Goal: Find contact information: Find contact information

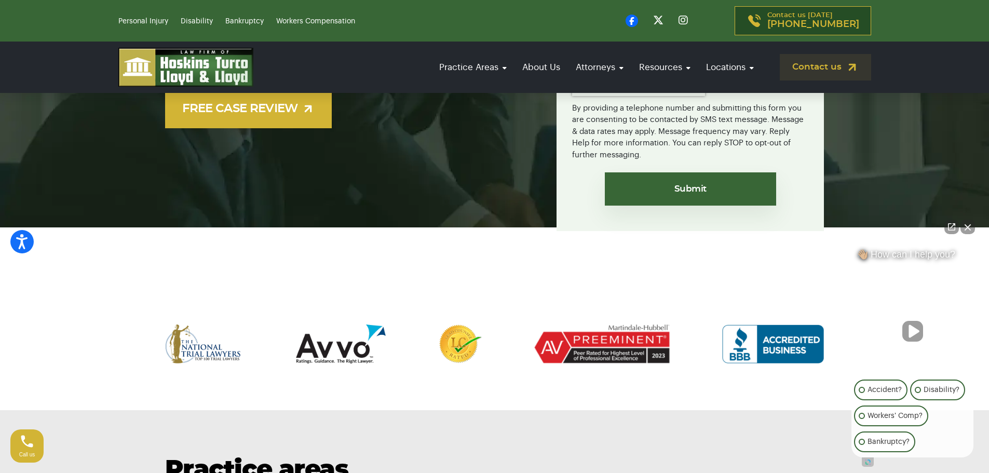
scroll to position [346, 0]
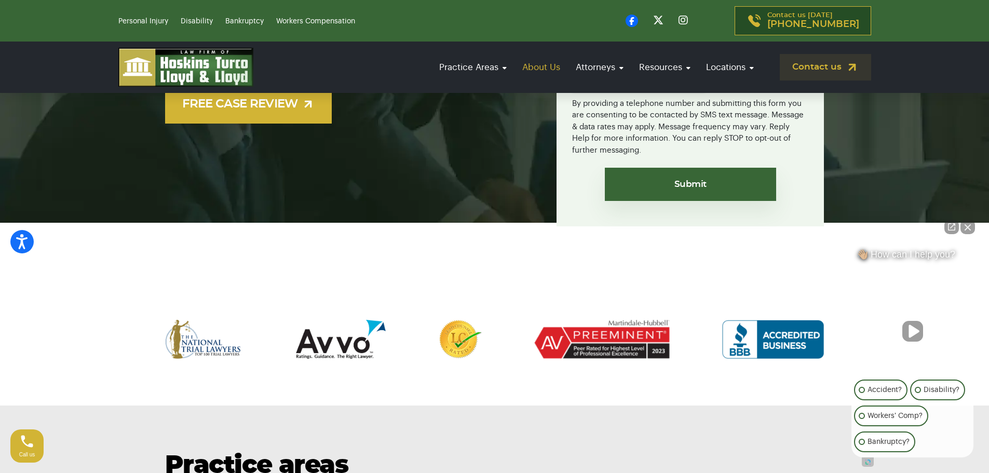
click at [544, 68] on link "About Us" at bounding box center [541, 67] width 48 height 30
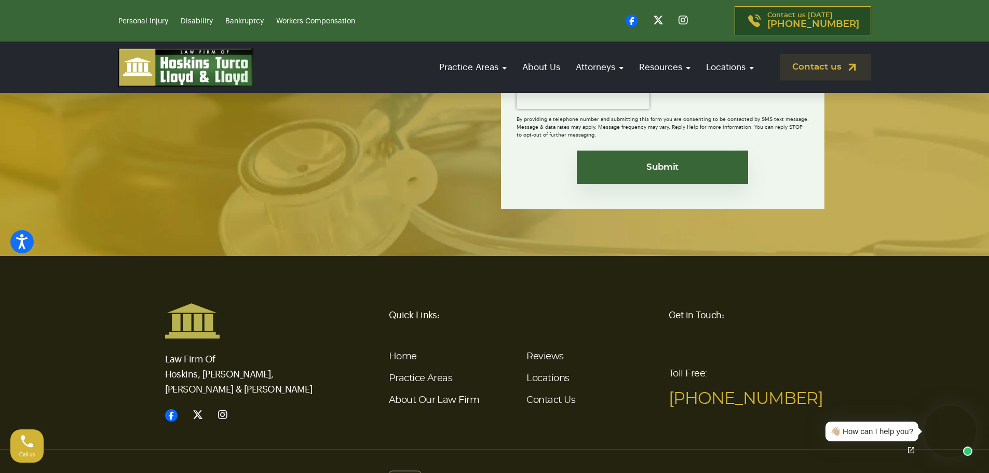
scroll to position [2880, 0]
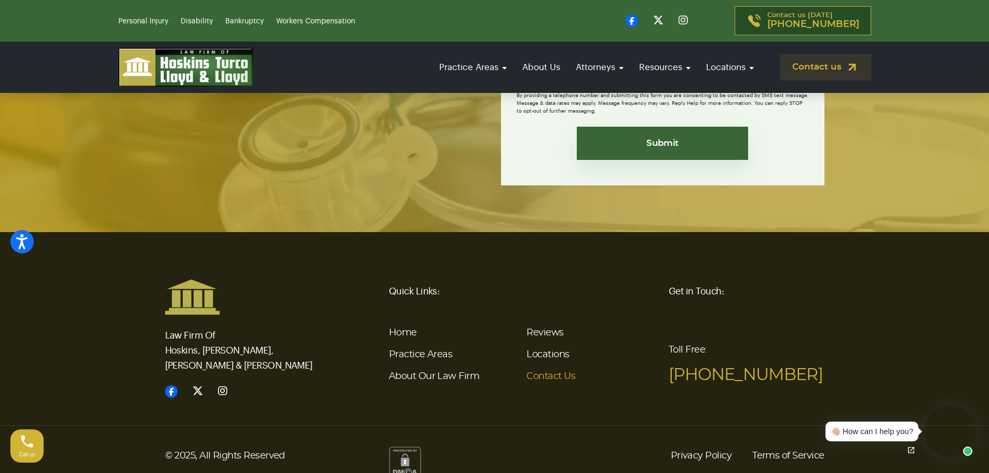
click at [546, 372] on link "Contact Us" at bounding box center [551, 376] width 49 height 9
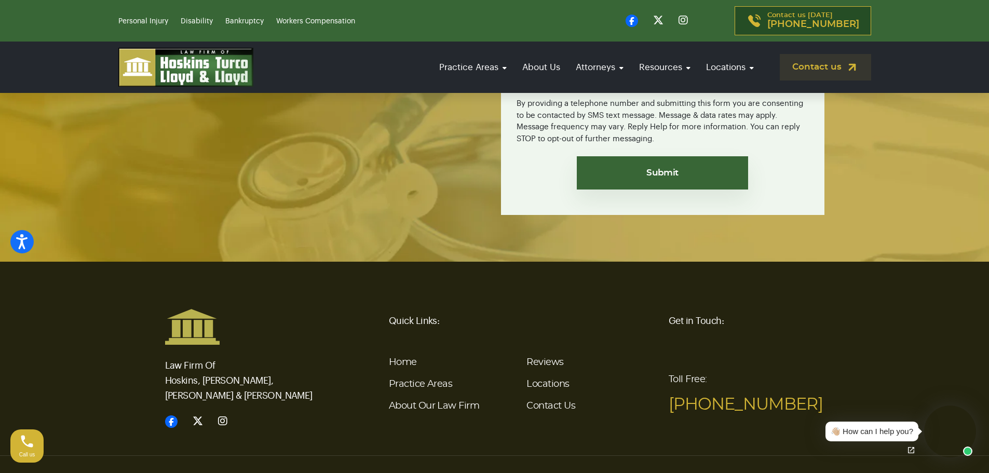
scroll to position [2450, 0]
